Goal: Transaction & Acquisition: Purchase product/service

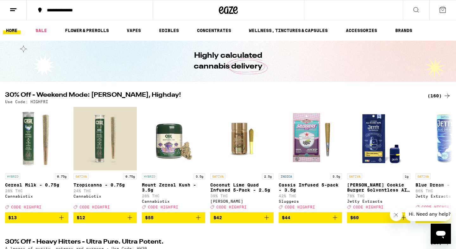
click at [437, 98] on div "(160)" at bounding box center [439, 96] width 23 height 8
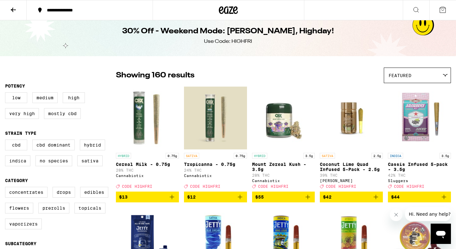
scroll to position [6, 0]
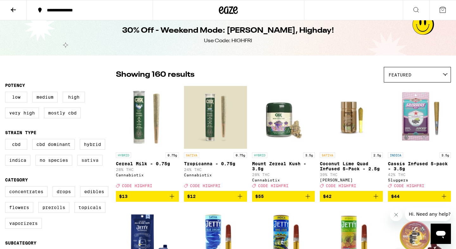
click at [88, 165] on label "Sativa" at bounding box center [89, 160] width 25 height 11
click at [7, 140] on input "Sativa" at bounding box center [6, 140] width 0 height 0
checkbox input "true"
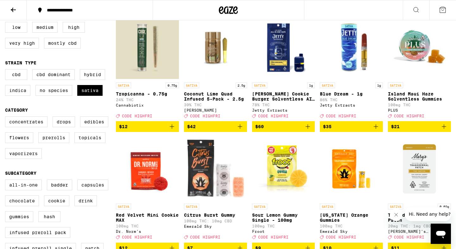
scroll to position [89, 0]
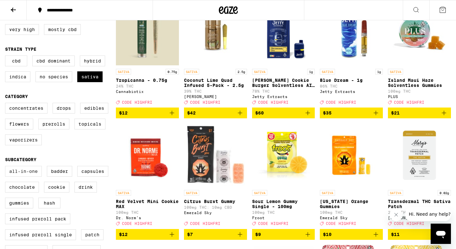
click at [28, 175] on label "All-In-One" at bounding box center [23, 171] width 37 height 11
click at [7, 167] on input "All-In-One" at bounding box center [6, 167] width 0 height 0
checkbox input "true"
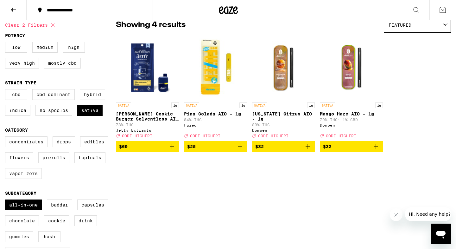
scroll to position [56, 0]
click at [307, 150] on icon "Add to bag" at bounding box center [308, 147] width 8 height 8
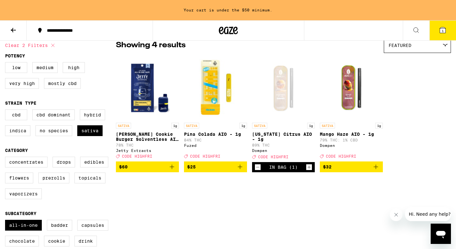
click at [378, 169] on icon "Add to bag" at bounding box center [376, 167] width 8 height 8
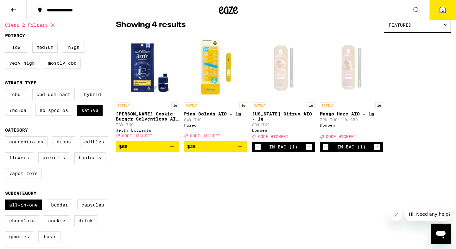
click at [441, 8] on icon at bounding box center [443, 10] width 6 height 6
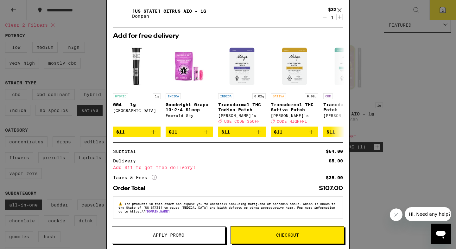
scroll to position [44, 0]
click at [194, 233] on span "Apply Promo" at bounding box center [168, 234] width 113 height 4
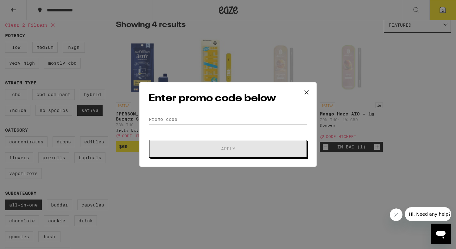
click at [187, 122] on input "Promo Code" at bounding box center [228, 119] width 159 height 10
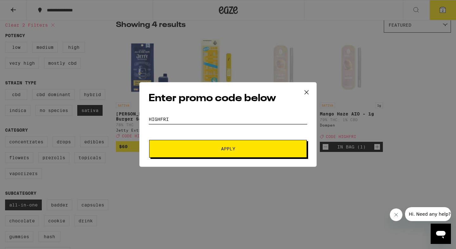
type input "HIGHFRI"
click at [212, 151] on button "Apply" at bounding box center [228, 149] width 158 height 18
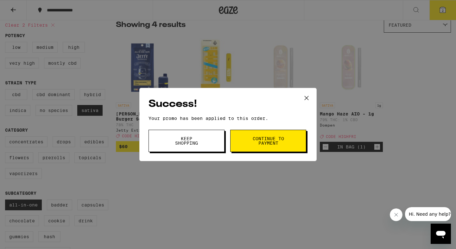
click at [261, 149] on button "Continue to payment" at bounding box center [268, 141] width 76 height 22
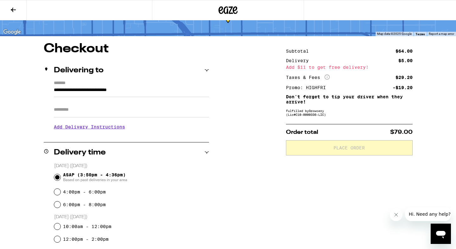
scroll to position [35, 0]
